Goal: Find contact information: Obtain details needed to contact an individual or organization

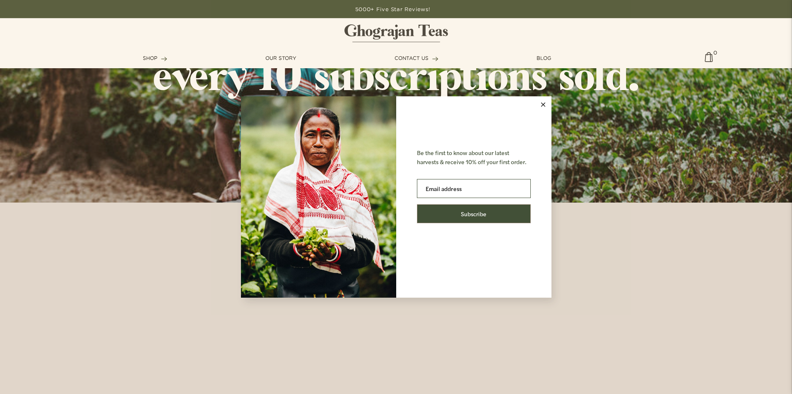
scroll to position [1242, 0]
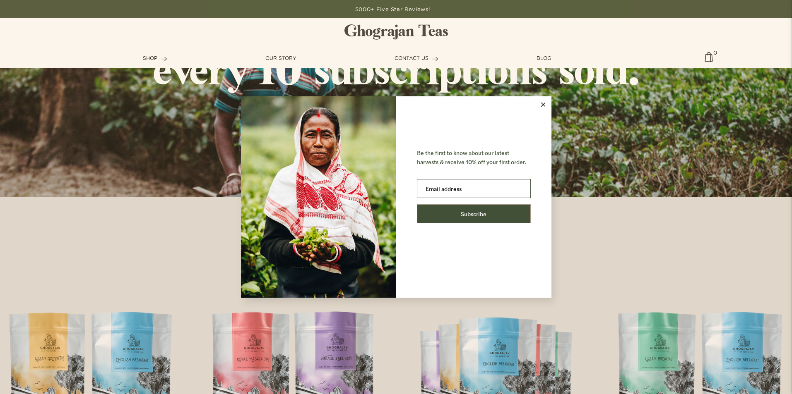
click at [542, 106] on icon at bounding box center [543, 105] width 4 height 4
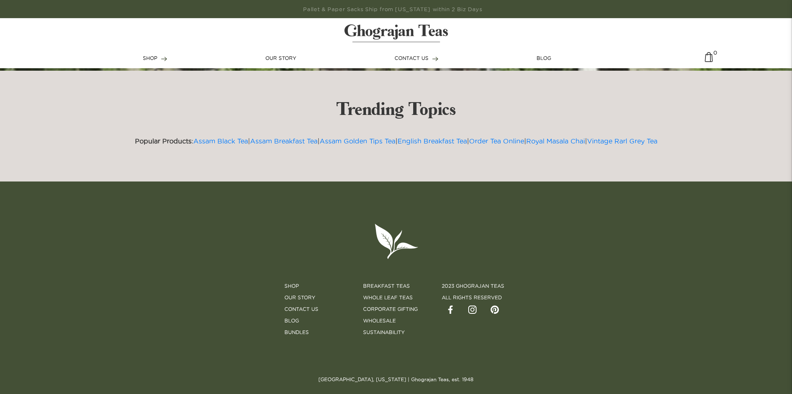
scroll to position [2472, 0]
click at [302, 306] on link "Contact Us" at bounding box center [301, 309] width 34 height 7
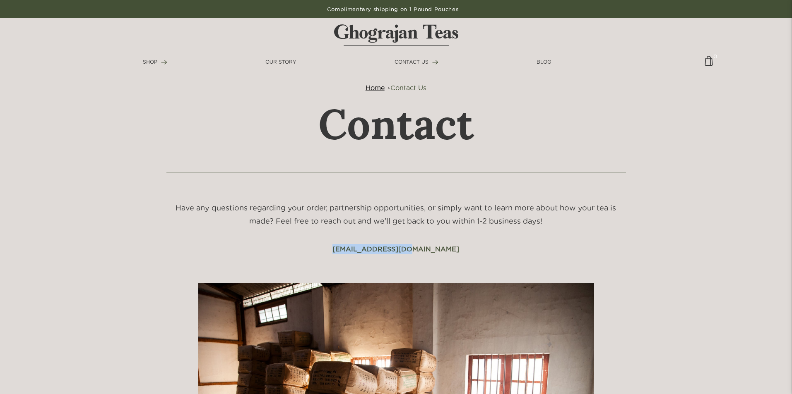
drag, startPoint x: 425, startPoint y: 248, endPoint x: 344, endPoint y: 252, distance: 81.2
click at [344, 252] on div "Have any questions regarding your order, partnership opportunities, or simply w…" at bounding box center [396, 228] width 475 height 53
copy link "[EMAIL_ADDRESS][DOMAIN_NAME]"
